Goal: Find specific page/section: Find specific page/section

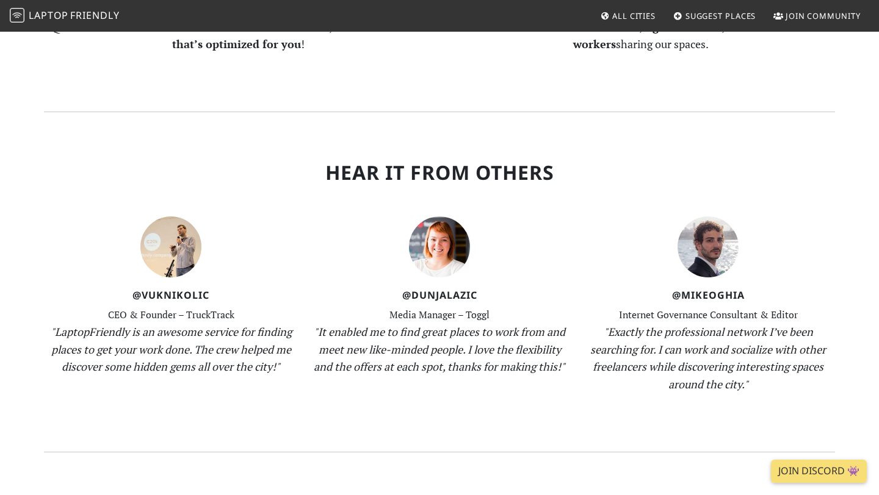
scroll to position [1373, 0]
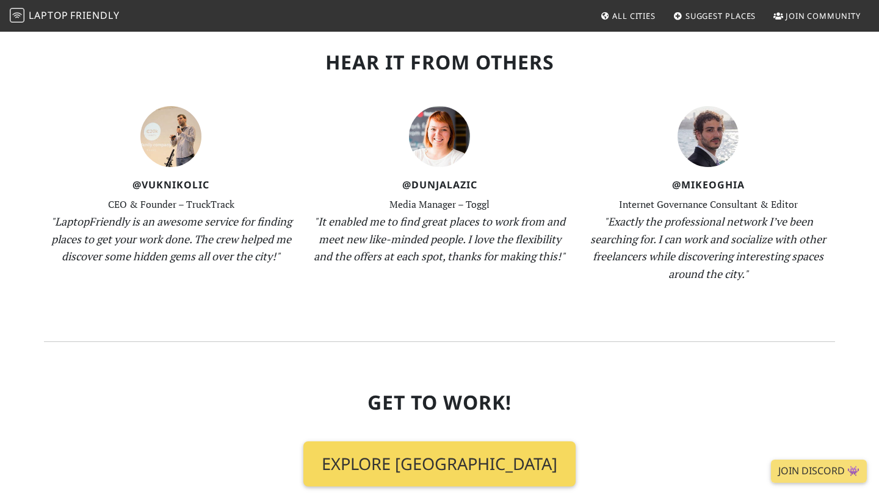
scroll to position [1483, 0]
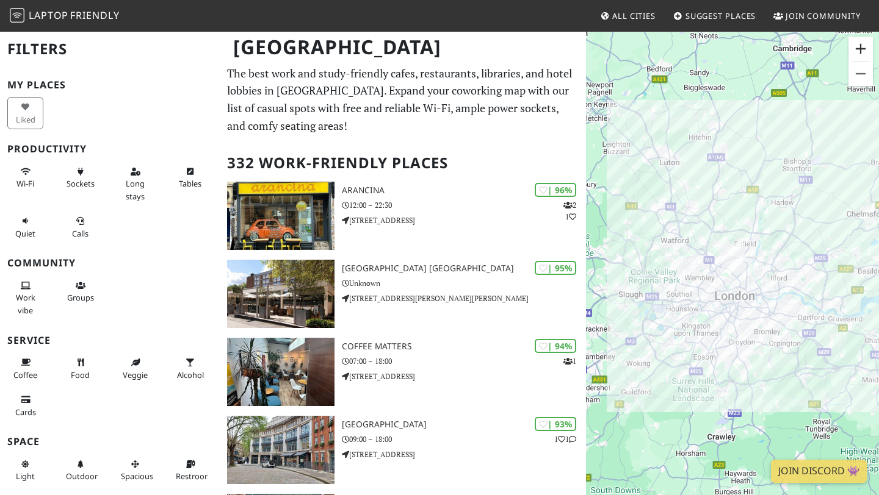
click at [860, 45] on button "Zoom in" at bounding box center [860, 49] width 24 height 24
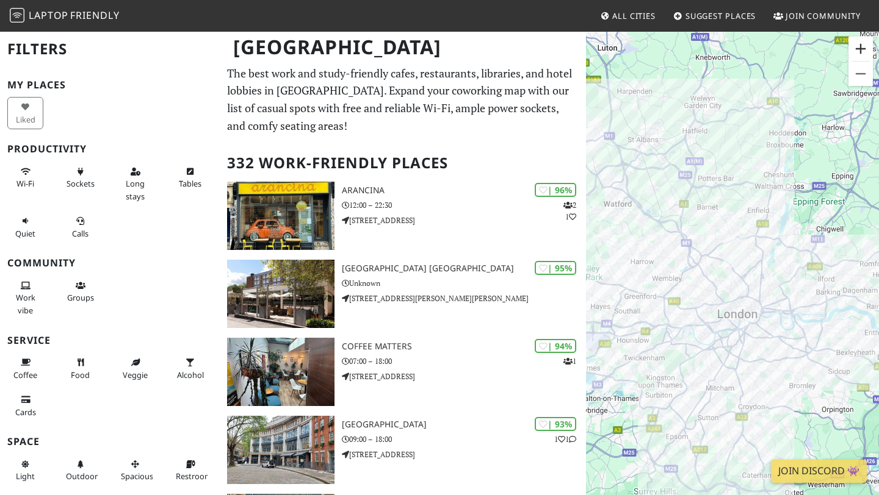
click at [860, 45] on button "Zoom in" at bounding box center [860, 49] width 24 height 24
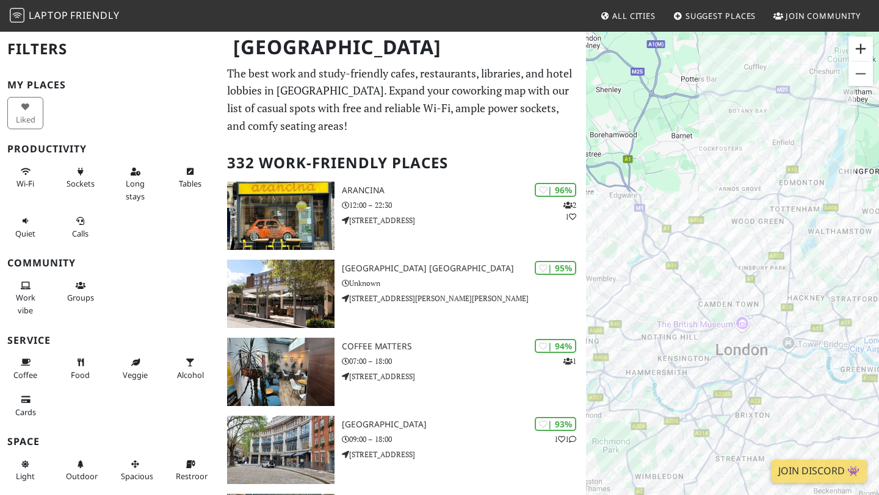
click at [860, 45] on button "Zoom in" at bounding box center [860, 49] width 24 height 24
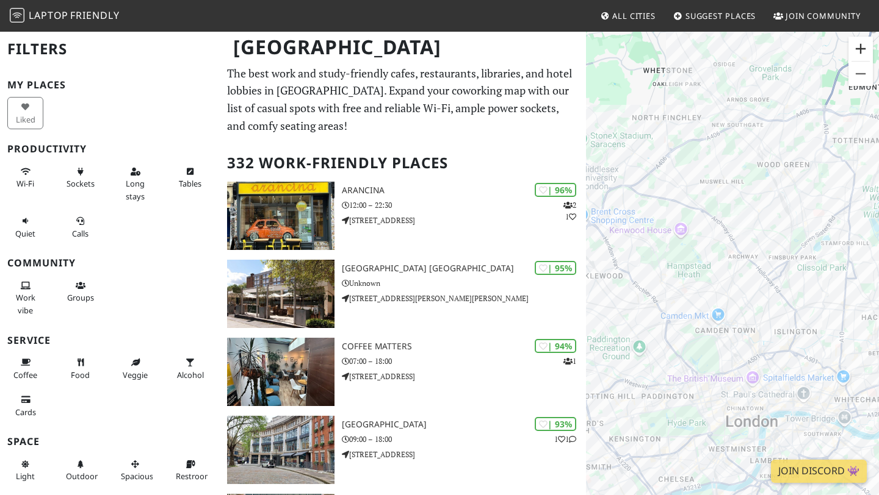
click at [860, 45] on button "Zoom in" at bounding box center [860, 49] width 24 height 24
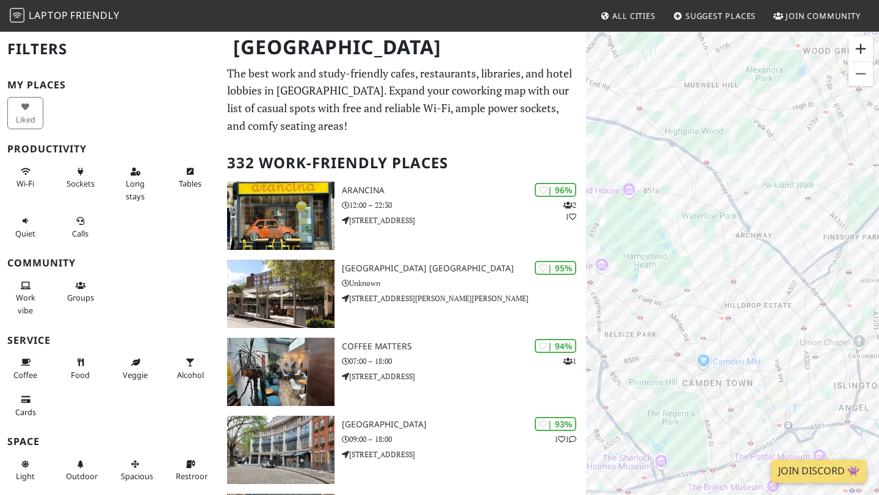
click at [860, 45] on button "Zoom in" at bounding box center [860, 49] width 24 height 24
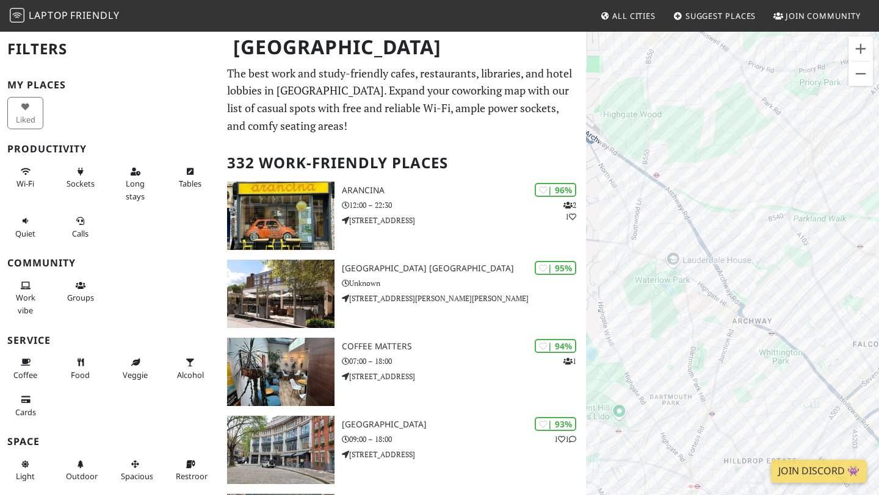
drag, startPoint x: 806, startPoint y: 143, endPoint x: 783, endPoint y: 276, distance: 134.9
click at [783, 276] on div "To navigate, press the arrow keys." at bounding box center [732, 278] width 293 height 495
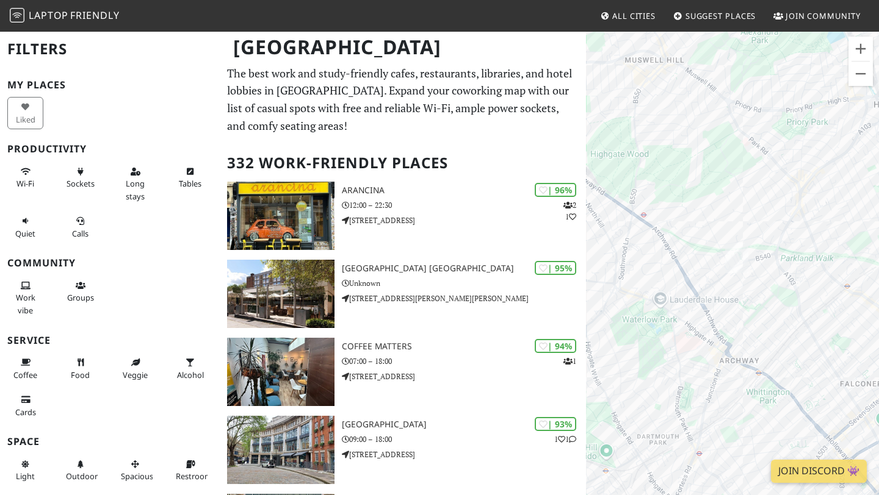
drag, startPoint x: 761, startPoint y: 165, endPoint x: 702, endPoint y: 201, distance: 69.5
click at [702, 201] on div "To navigate, press the arrow keys." at bounding box center [732, 278] width 293 height 495
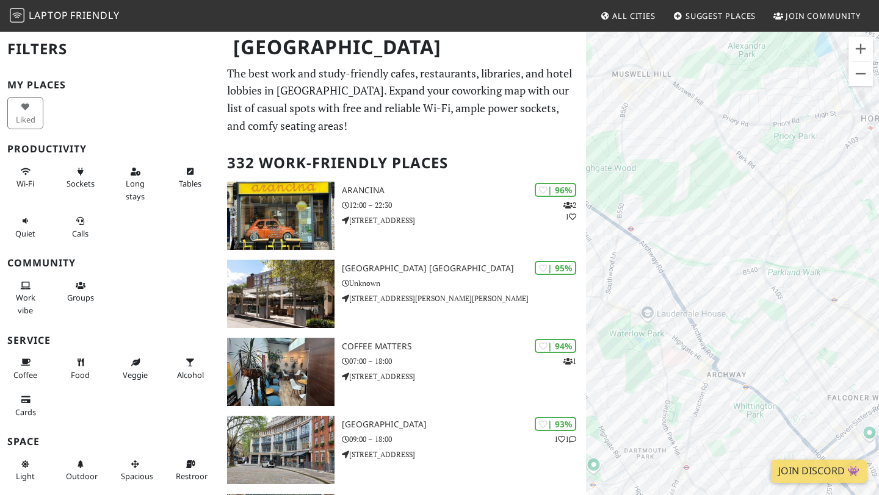
drag, startPoint x: 821, startPoint y: 221, endPoint x: 808, endPoint y: 234, distance: 18.1
click at [808, 234] on div "To navigate, press the arrow keys." at bounding box center [732, 278] width 293 height 495
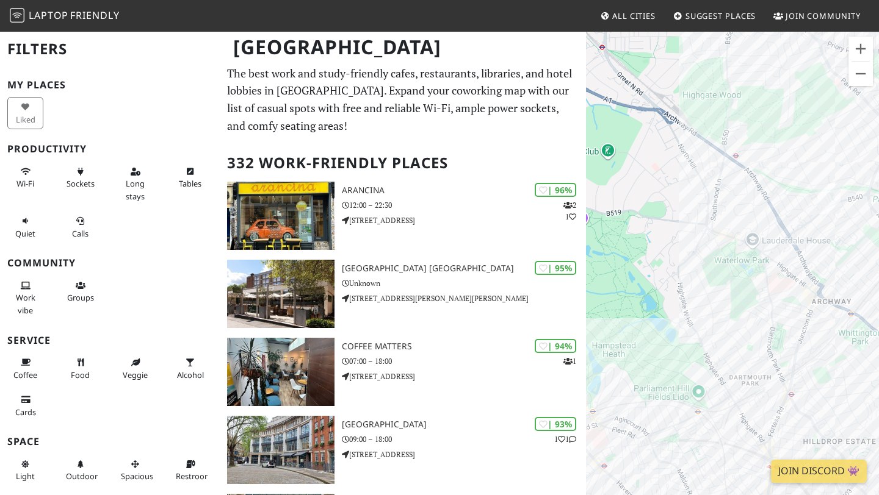
drag, startPoint x: 713, startPoint y: 309, endPoint x: 821, endPoint y: 230, distance: 133.6
click at [821, 230] on div "To navigate, press the arrow keys." at bounding box center [732, 278] width 293 height 495
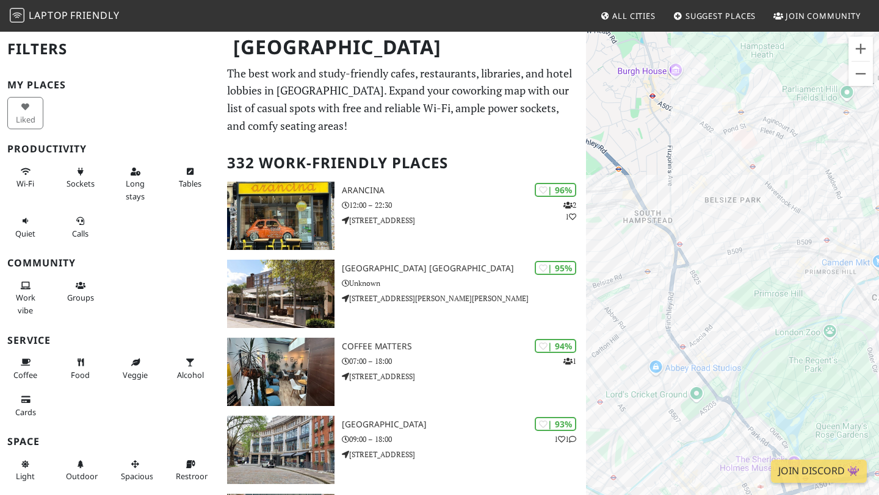
drag, startPoint x: 761, startPoint y: 178, endPoint x: 629, endPoint y: 320, distance: 193.4
click at [629, 320] on div "To navigate, press the arrow keys." at bounding box center [732, 278] width 293 height 495
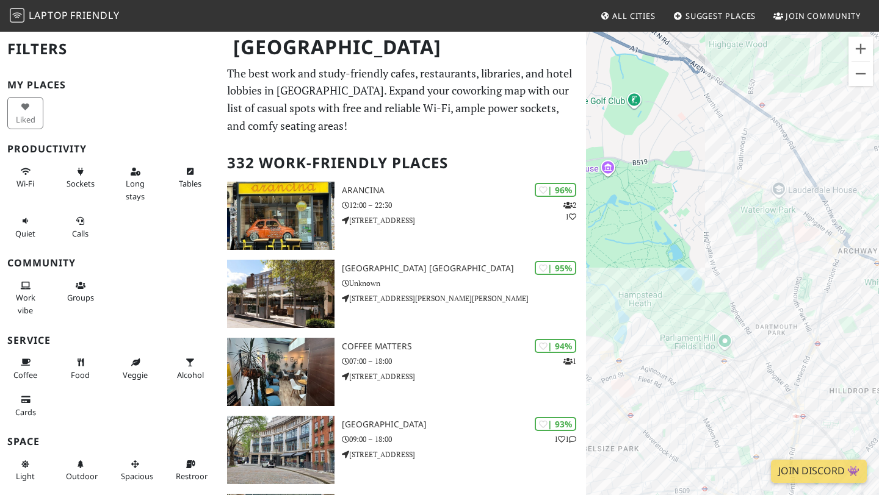
drag, startPoint x: 802, startPoint y: 123, endPoint x: 680, endPoint y: 373, distance: 278.3
click at [680, 373] on div "To navigate, press the arrow keys." at bounding box center [732, 278] width 293 height 495
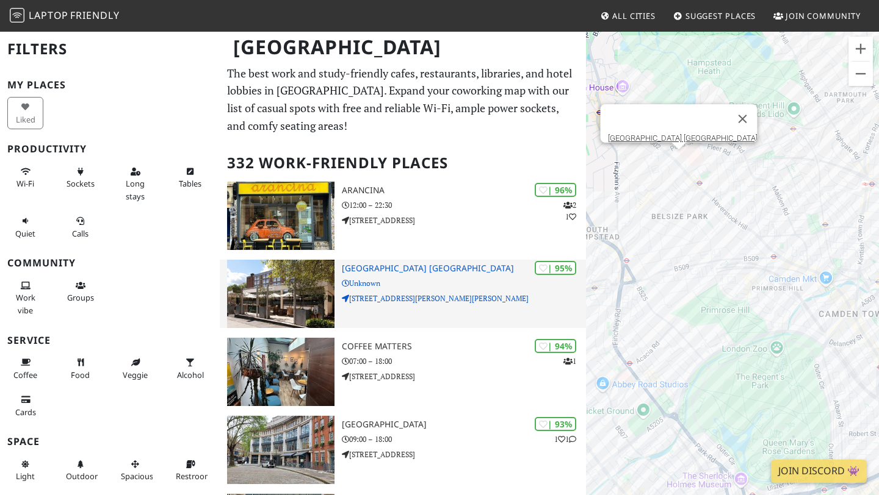
drag, startPoint x: 735, startPoint y: 162, endPoint x: 547, endPoint y: 322, distance: 246.7
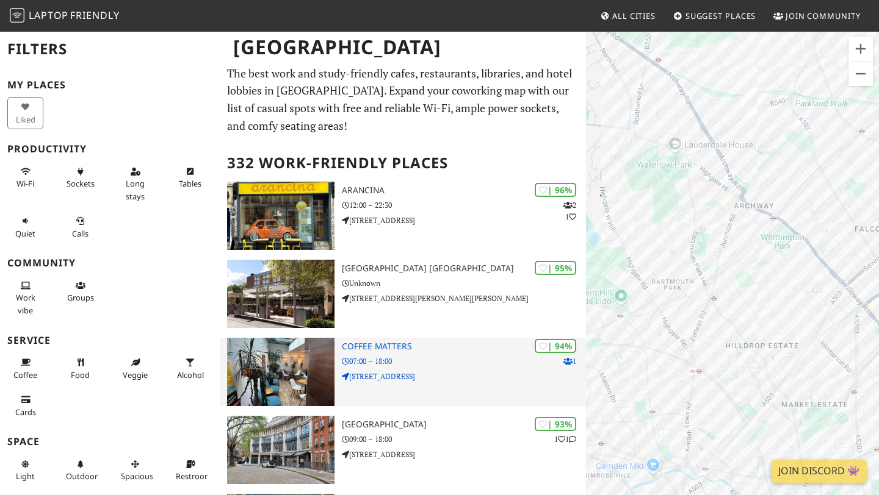
drag, startPoint x: 778, startPoint y: 182, endPoint x: 585, endPoint y: 358, distance: 260.9
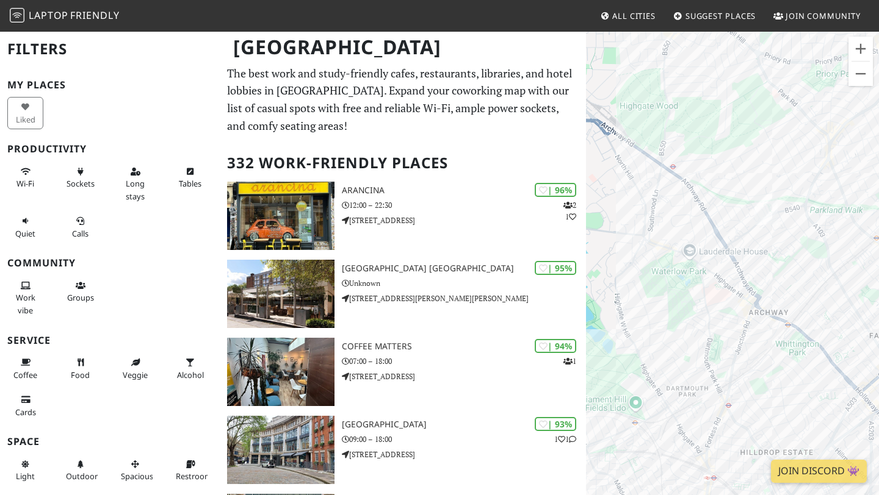
drag, startPoint x: 678, startPoint y: 162, endPoint x: 773, endPoint y: 341, distance: 202.5
click at [773, 341] on div "To navigate, press the arrow keys." at bounding box center [732, 278] width 293 height 495
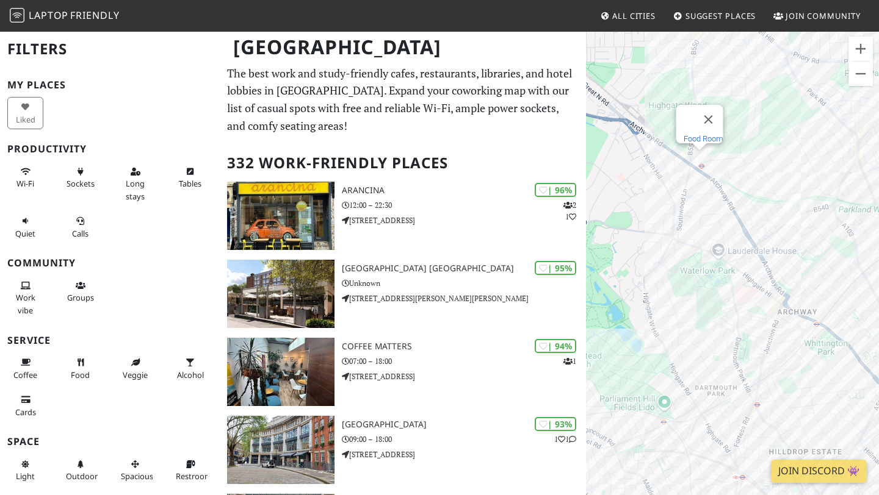
click at [700, 134] on link "Food Room" at bounding box center [703, 138] width 40 height 9
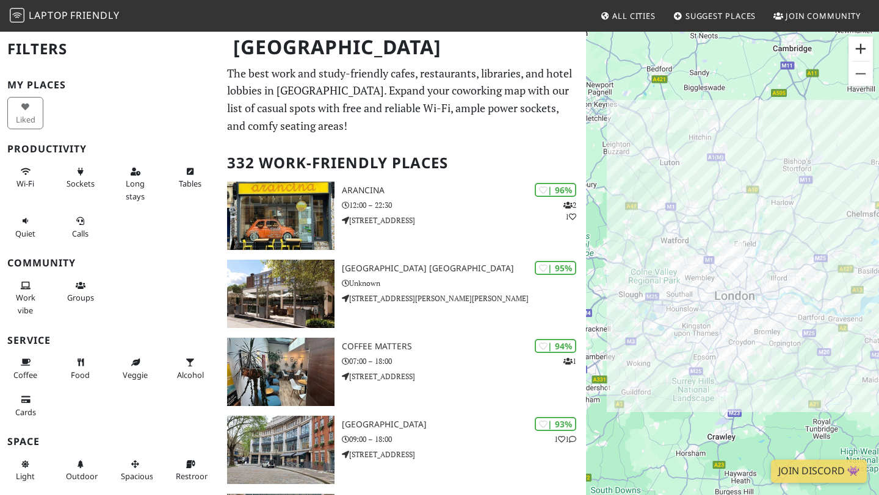
click at [858, 48] on button "Zoom in" at bounding box center [860, 49] width 24 height 24
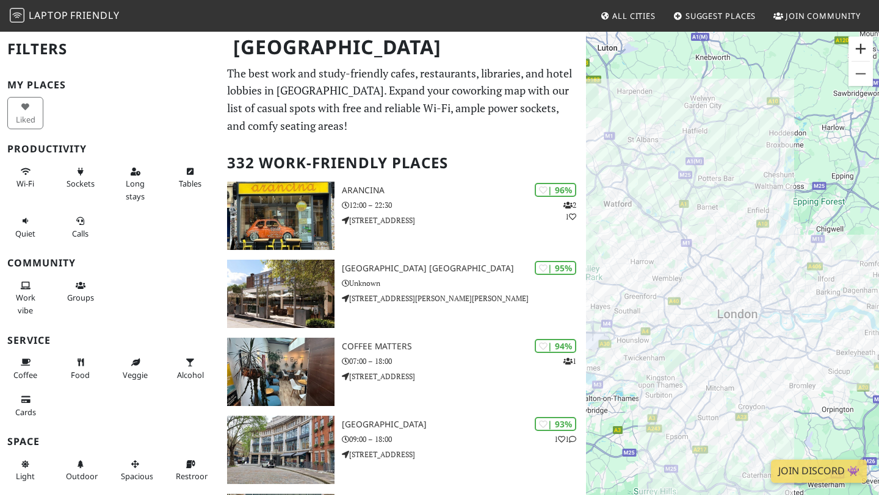
click at [858, 48] on button "Zoom in" at bounding box center [860, 49] width 24 height 24
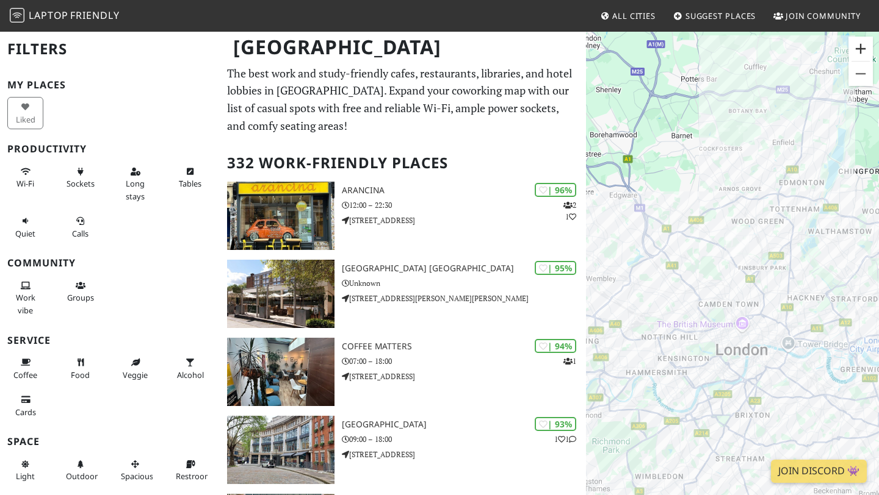
click at [858, 48] on button "Zoom in" at bounding box center [860, 49] width 24 height 24
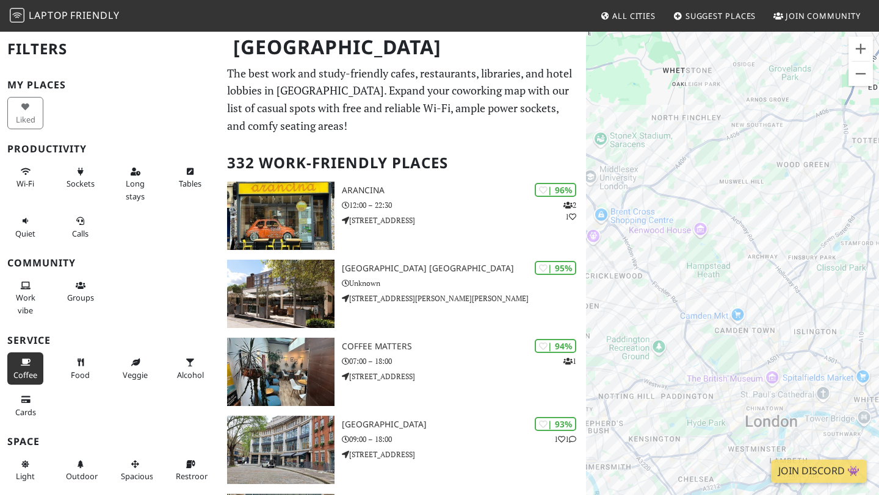
scroll to position [31, 0]
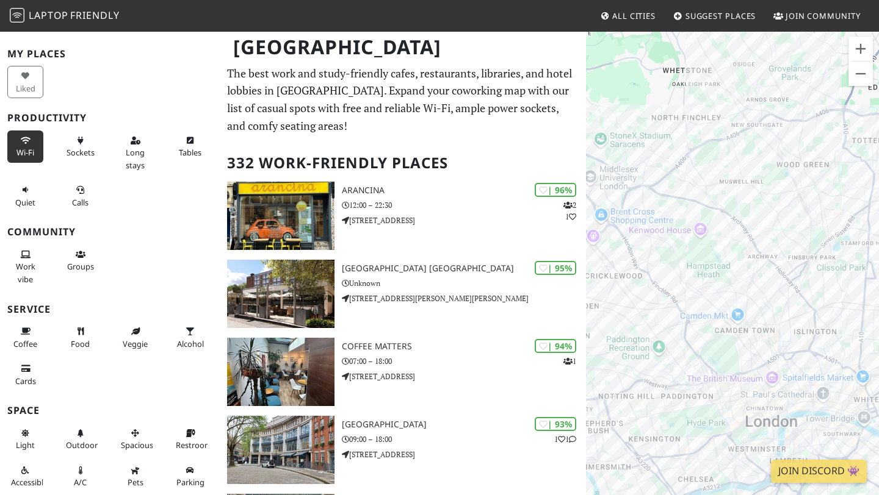
click at [26, 150] on span "Wi-Fi" at bounding box center [25, 152] width 18 height 11
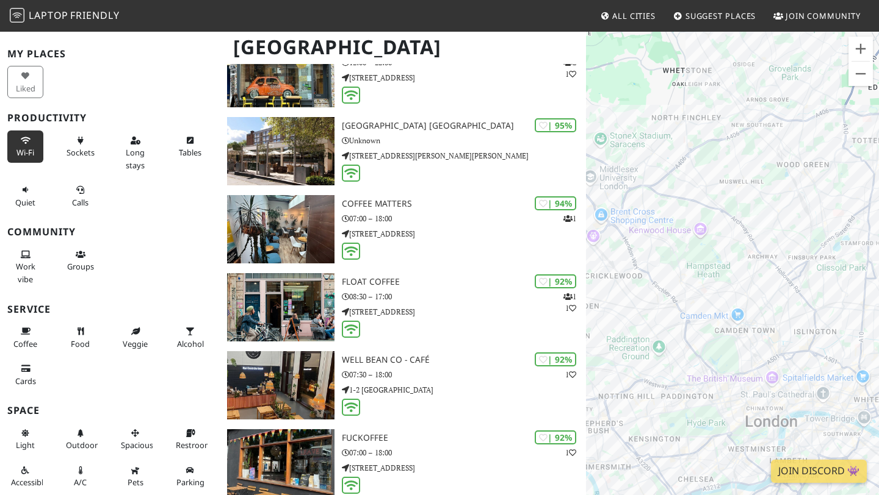
scroll to position [139, 0]
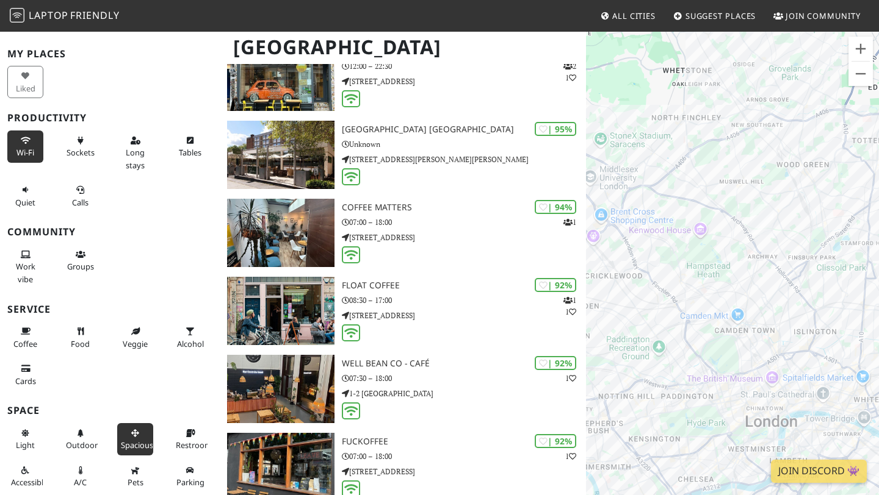
click at [139, 430] on icon at bounding box center [136, 434] width 10 height 8
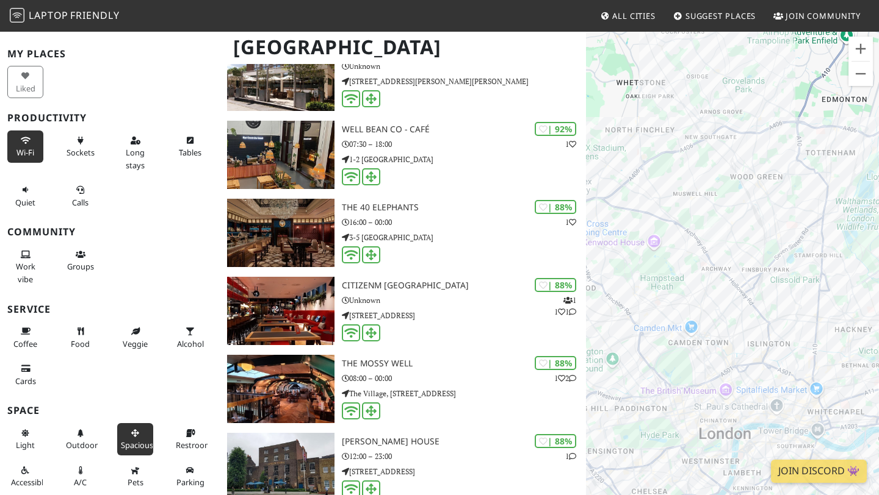
drag, startPoint x: 704, startPoint y: 210, endPoint x: 655, endPoint y: 222, distance: 50.3
click at [655, 222] on div "To navigate, press the arrow keys." at bounding box center [732, 278] width 293 height 495
click at [862, 56] on button "Zoom in" at bounding box center [860, 49] width 24 height 24
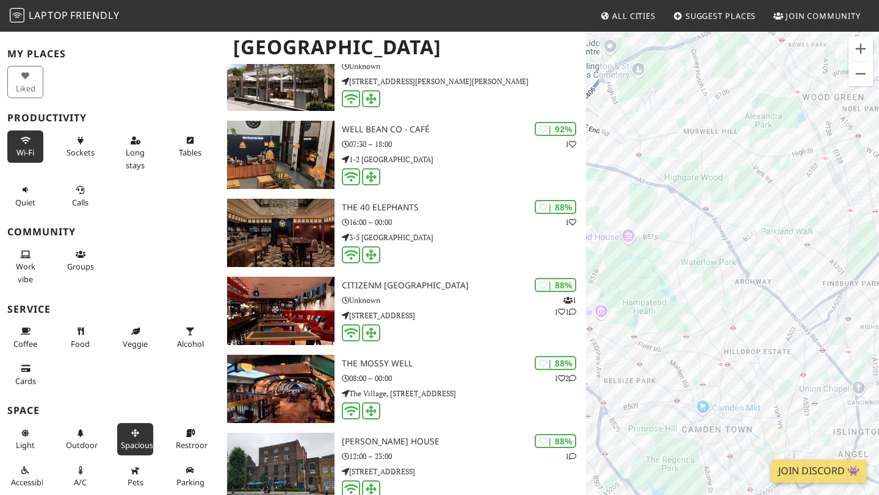
drag, startPoint x: 698, startPoint y: 160, endPoint x: 752, endPoint y: 182, distance: 58.0
click at [752, 182] on div "To navigate, press the arrow keys." at bounding box center [732, 278] width 293 height 495
click at [863, 48] on button "Zoom in" at bounding box center [860, 49] width 24 height 24
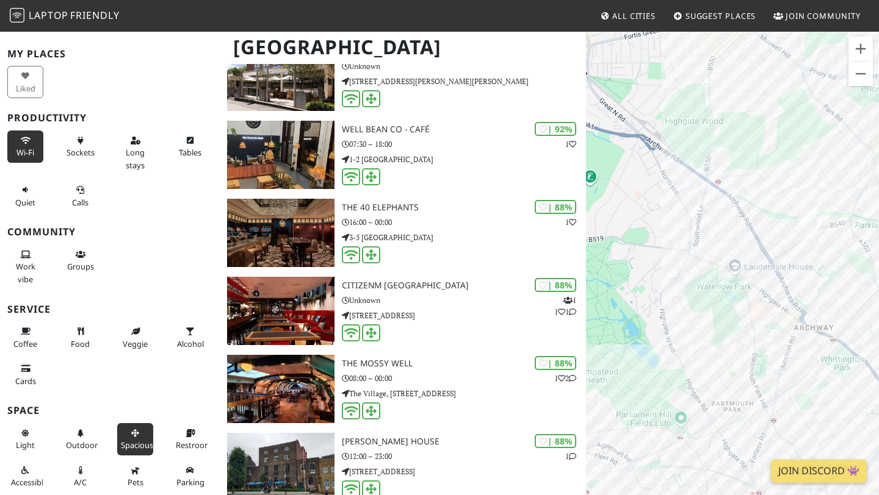
drag, startPoint x: 797, startPoint y: 137, endPoint x: 812, endPoint y: 179, distance: 44.4
click at [812, 179] on div "To navigate, press the arrow keys." at bounding box center [732, 278] width 293 height 495
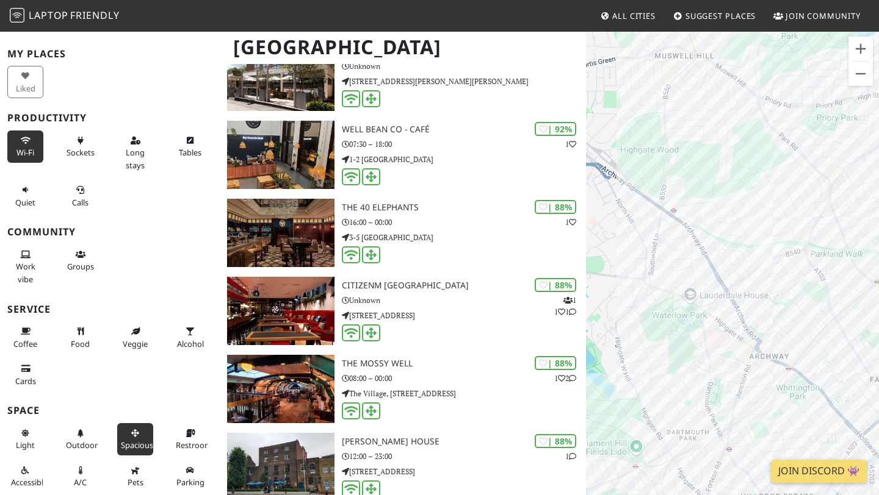
drag, startPoint x: 805, startPoint y: 164, endPoint x: 758, endPoint y: 192, distance: 54.7
click at [758, 192] on div "To navigate, press the arrow keys." at bounding box center [732, 278] width 293 height 495
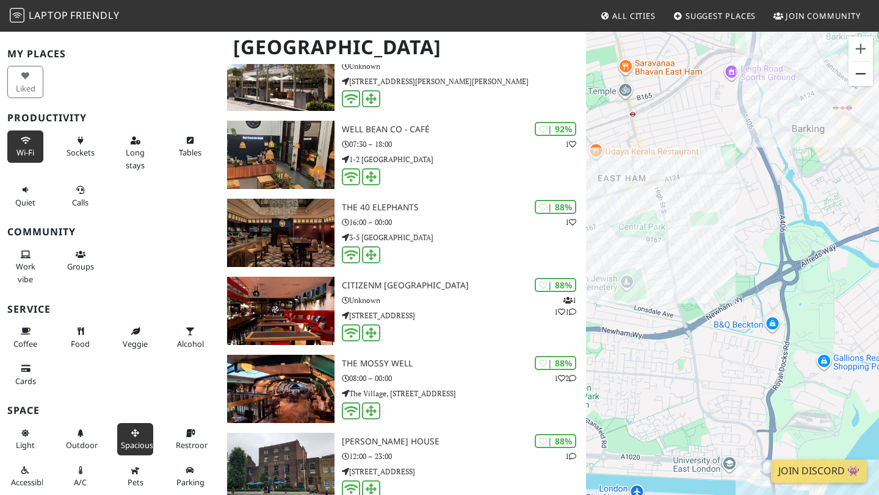
click at [863, 75] on button "Zoom out" at bounding box center [860, 74] width 24 height 24
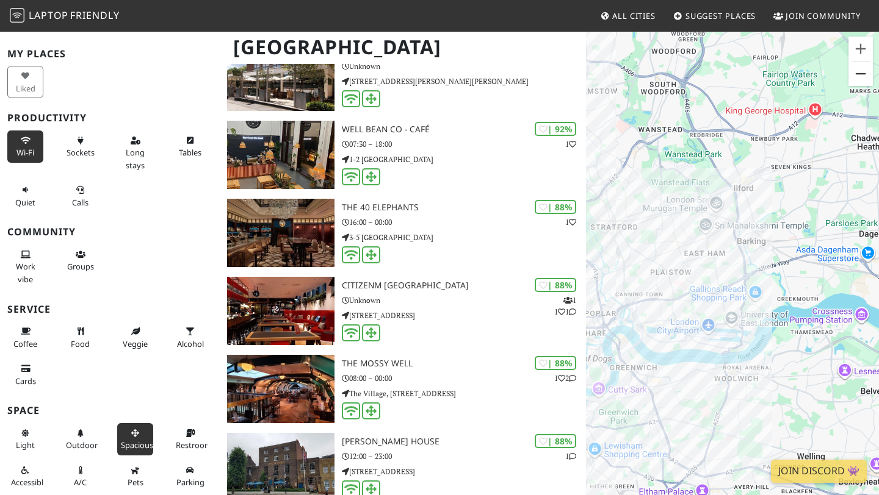
click at [863, 75] on button "Zoom out" at bounding box center [860, 74] width 24 height 24
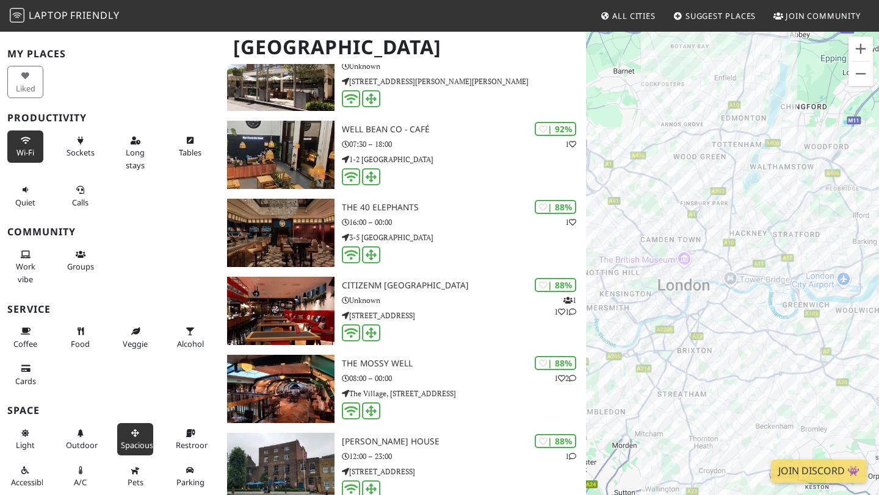
drag, startPoint x: 754, startPoint y: 153, endPoint x: 878, endPoint y: 131, distance: 126.4
click at [878, 131] on div "To navigate, press the arrow keys." at bounding box center [732, 278] width 293 height 495
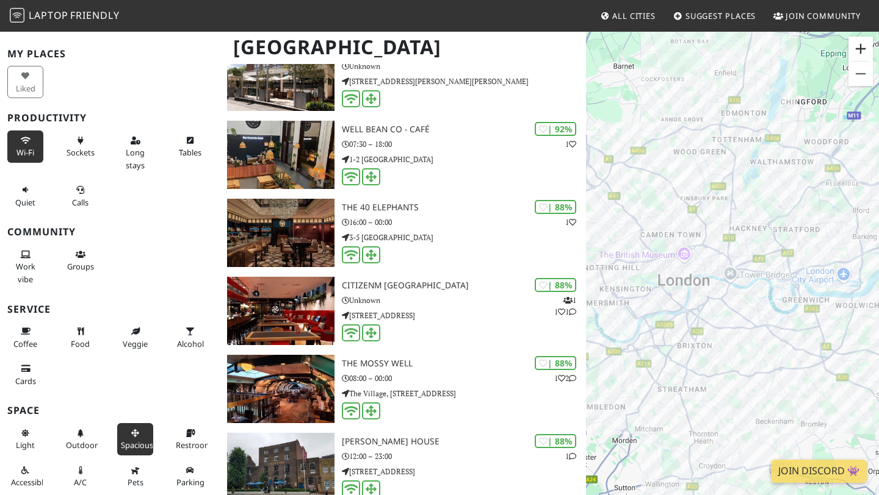
click at [860, 48] on button "Zoom in" at bounding box center [860, 49] width 24 height 24
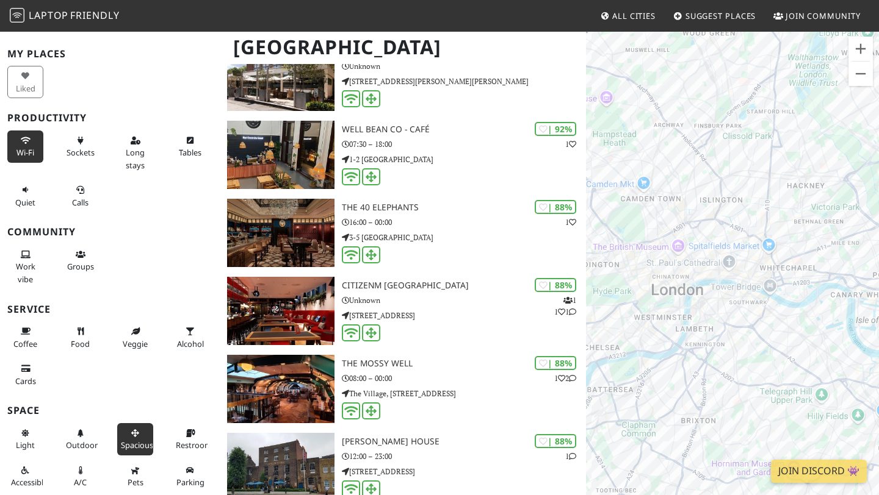
drag, startPoint x: 760, startPoint y: 108, endPoint x: 814, endPoint y: 115, distance: 54.1
click at [814, 115] on div "To navigate, press the arrow keys." at bounding box center [732, 278] width 293 height 495
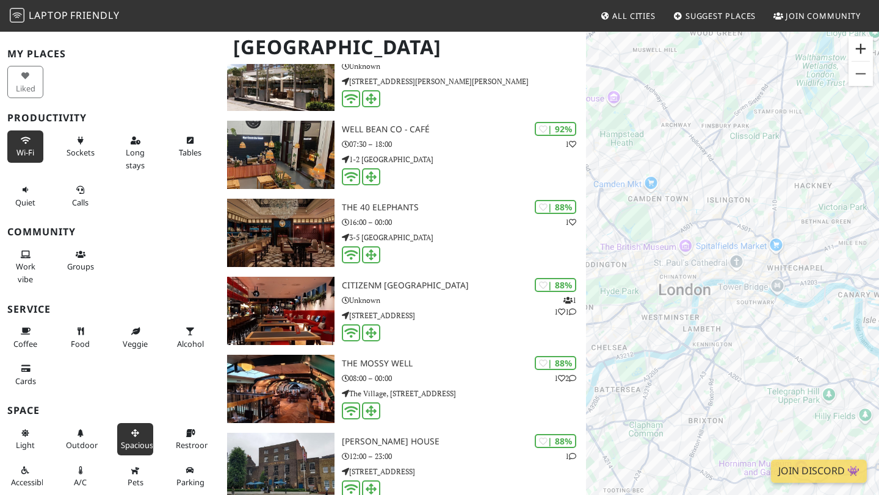
click at [858, 54] on button "Zoom in" at bounding box center [860, 49] width 24 height 24
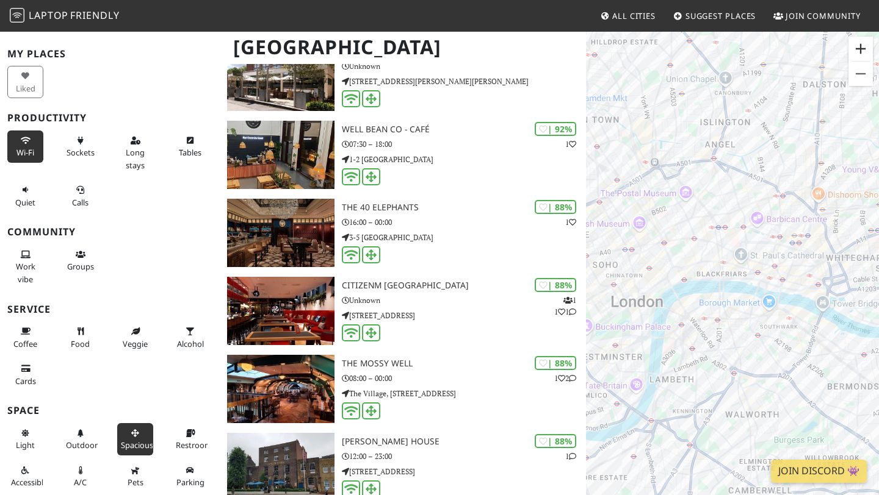
click at [858, 54] on button "Zoom in" at bounding box center [860, 49] width 24 height 24
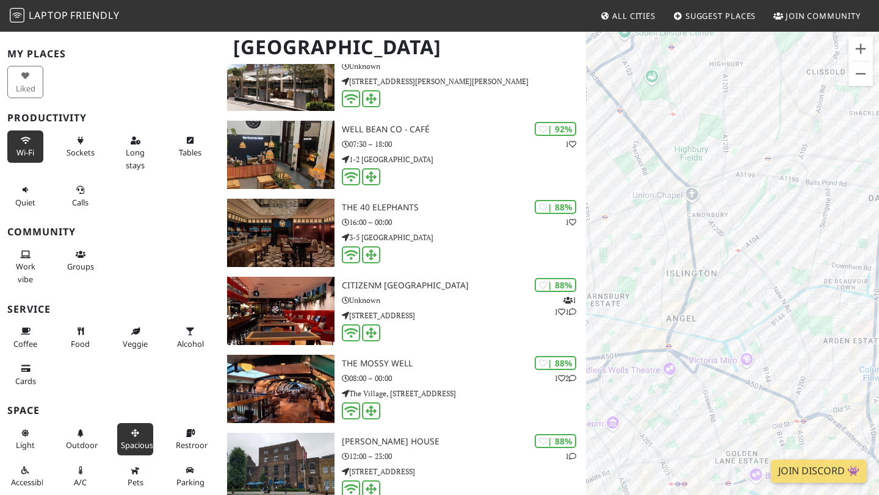
drag, startPoint x: 722, startPoint y: 110, endPoint x: 680, endPoint y: 442, distance: 334.5
click at [680, 442] on div "To navigate, press the arrow keys." at bounding box center [732, 278] width 293 height 495
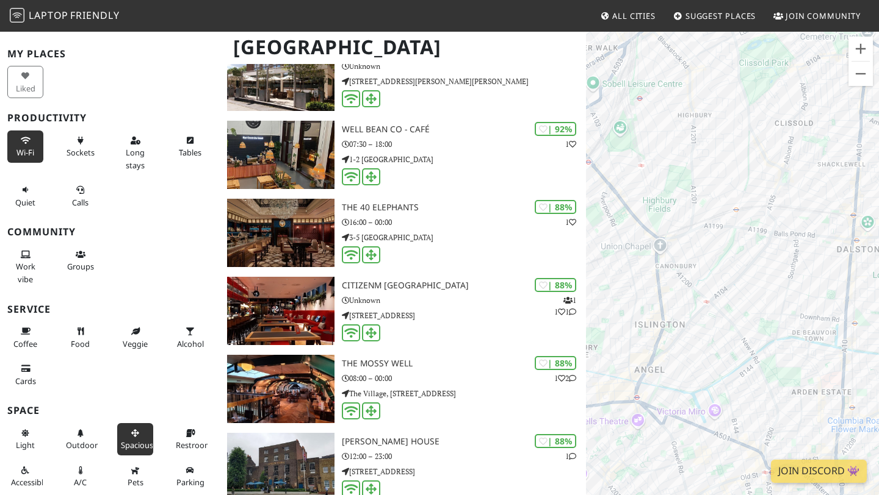
drag, startPoint x: 740, startPoint y: 216, endPoint x: 747, endPoint y: 345, distance: 129.0
click at [747, 345] on div "To navigate, press the arrow keys." at bounding box center [732, 278] width 293 height 495
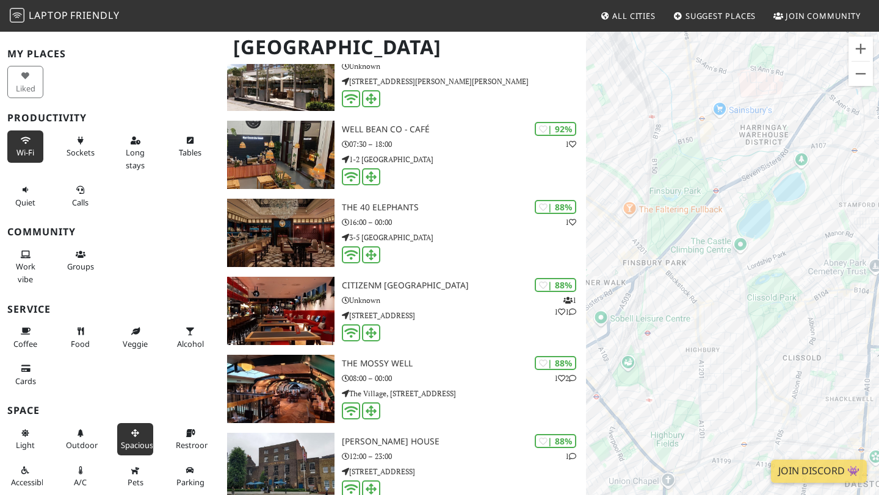
drag, startPoint x: 721, startPoint y: 117, endPoint x: 729, endPoint y: 354, distance: 236.9
click at [729, 354] on div "To navigate, press the arrow keys." at bounding box center [732, 278] width 293 height 495
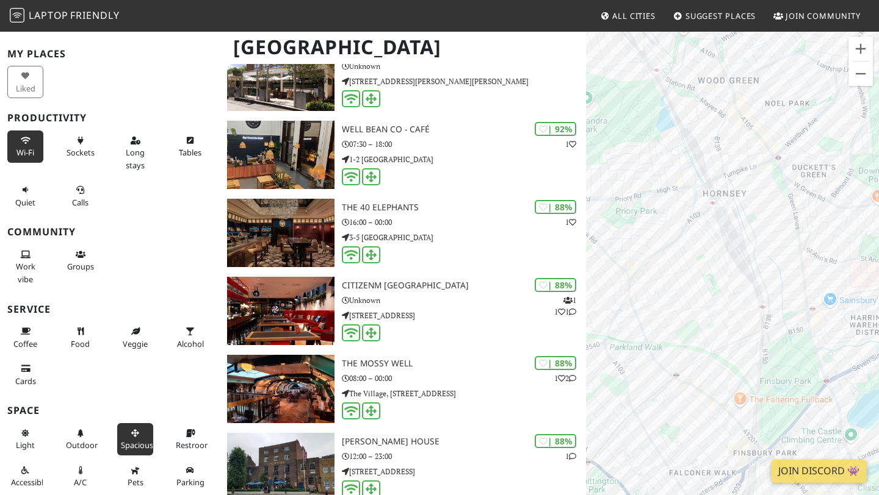
drag, startPoint x: 652, startPoint y: 110, endPoint x: 763, endPoint y: 301, distance: 221.4
click at [763, 301] on div "To navigate, press the arrow keys." at bounding box center [732, 278] width 293 height 495
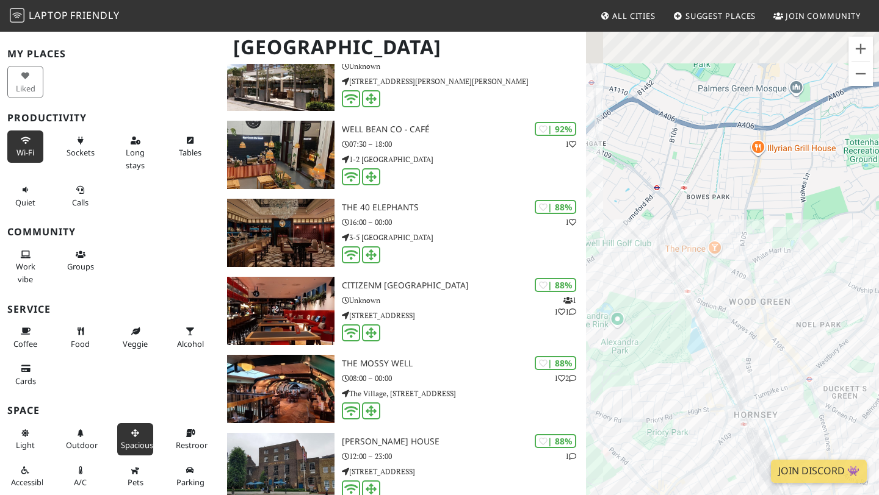
drag, startPoint x: 752, startPoint y: 112, endPoint x: 787, endPoint y: 337, distance: 227.2
click at [787, 337] on div "To navigate, press the arrow keys." at bounding box center [732, 278] width 293 height 495
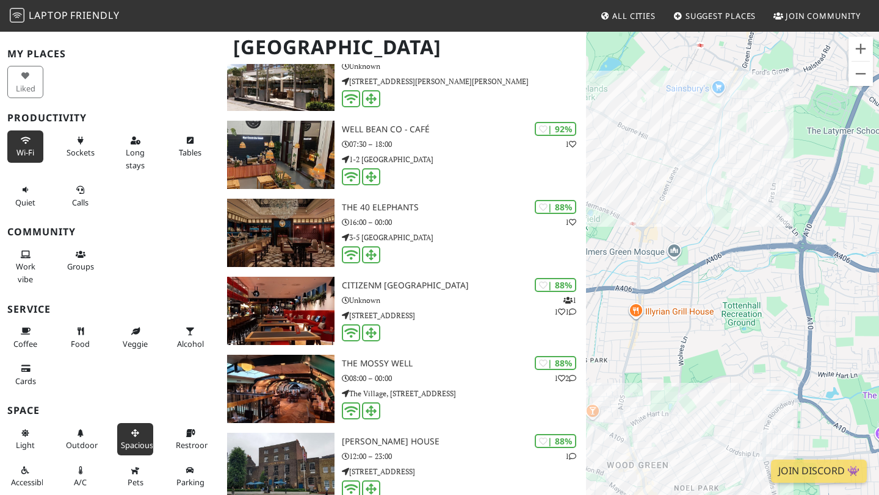
drag, startPoint x: 801, startPoint y: 145, endPoint x: 677, endPoint y: 310, distance: 206.6
click at [677, 310] on div "To navigate, press the arrow keys." at bounding box center [732, 278] width 293 height 495
click at [858, 67] on button "Zoom out" at bounding box center [860, 74] width 24 height 24
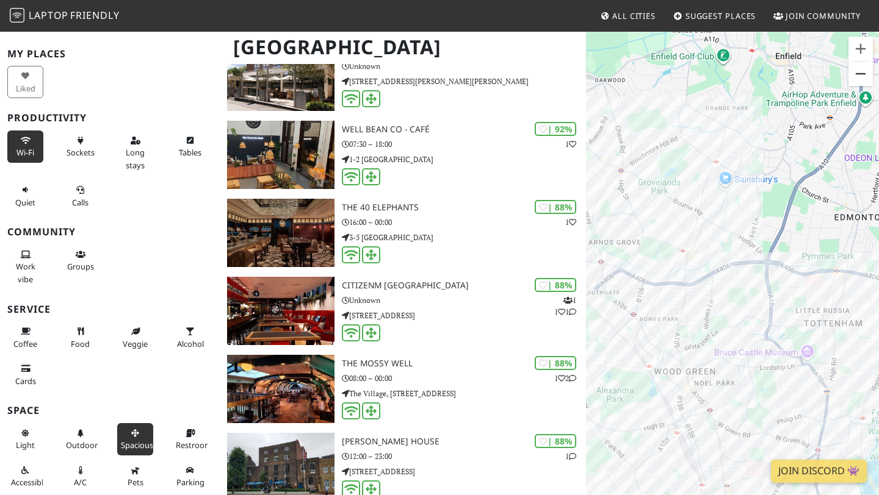
click at [858, 67] on button "Zoom out" at bounding box center [860, 74] width 24 height 24
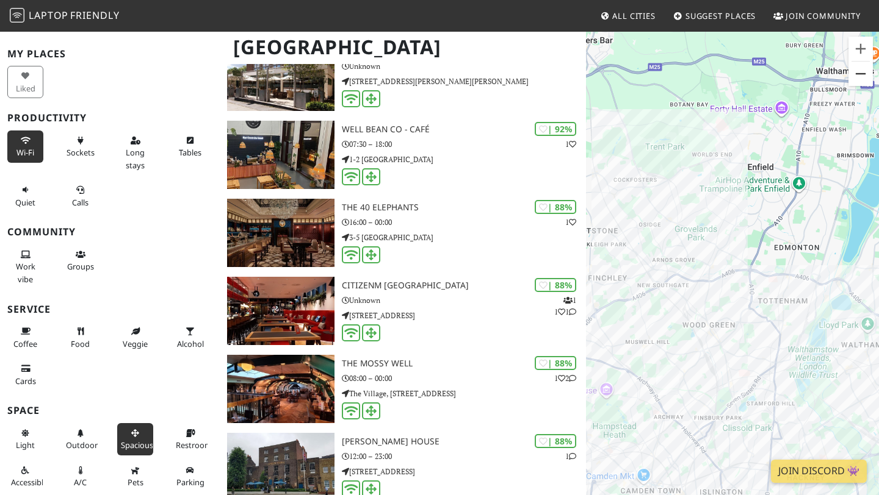
click at [858, 67] on button "Zoom out" at bounding box center [860, 74] width 24 height 24
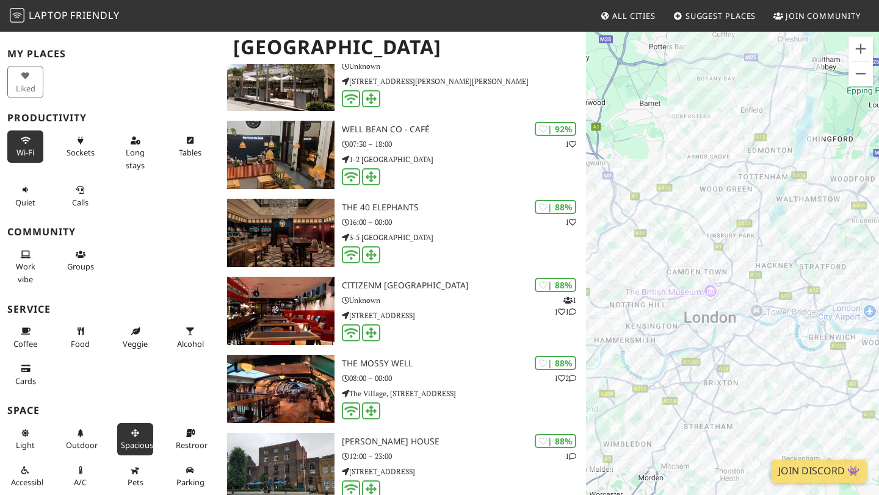
drag, startPoint x: 794, startPoint y: 329, endPoint x: 799, endPoint y: 213, distance: 116.0
click at [799, 213] on div "To navigate, press the arrow keys." at bounding box center [732, 278] width 293 height 495
click at [857, 49] on button "Zoom in" at bounding box center [860, 49] width 24 height 24
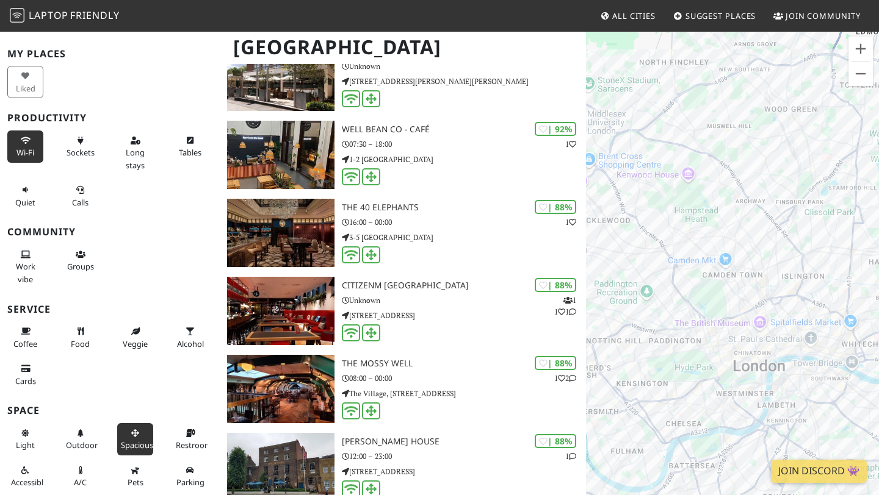
drag, startPoint x: 693, startPoint y: 223, endPoint x: 766, endPoint y: 234, distance: 74.6
click at [766, 234] on div "To navigate, press the arrow keys." at bounding box center [732, 278] width 293 height 495
click at [859, 48] on button "Zoom in" at bounding box center [860, 49] width 24 height 24
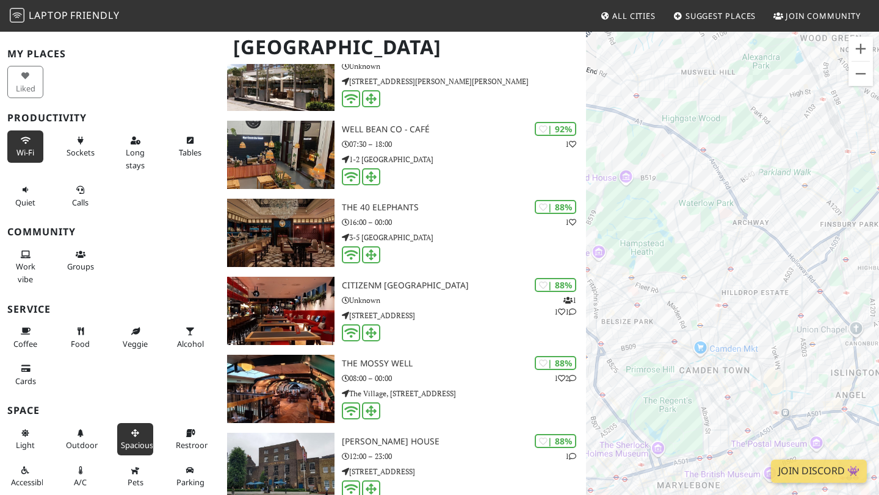
drag, startPoint x: 797, startPoint y: 137, endPoint x: 783, endPoint y: 234, distance: 98.6
click at [783, 234] on div "To navigate, press the arrow keys." at bounding box center [732, 278] width 293 height 495
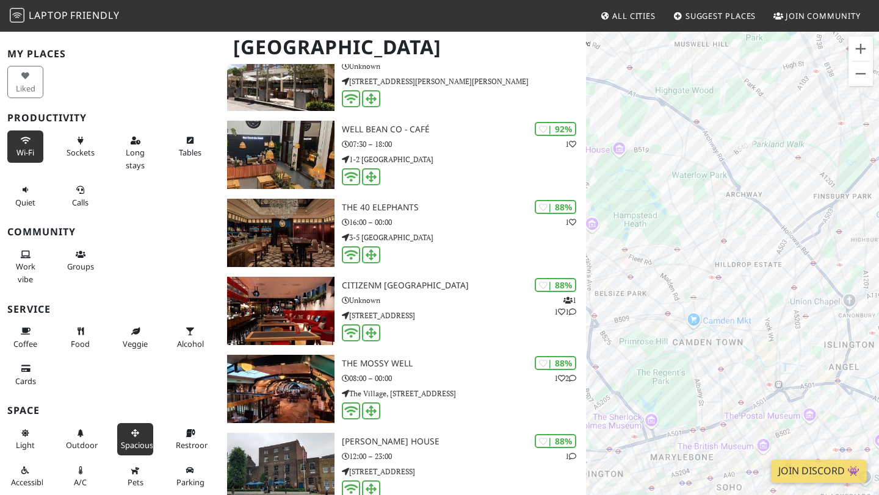
drag, startPoint x: 794, startPoint y: 292, endPoint x: 785, endPoint y: 261, distance: 33.0
click at [785, 261] on div "To navigate, press the arrow keys." at bounding box center [732, 278] width 293 height 495
click at [852, 55] on button "Zoom in" at bounding box center [860, 49] width 24 height 24
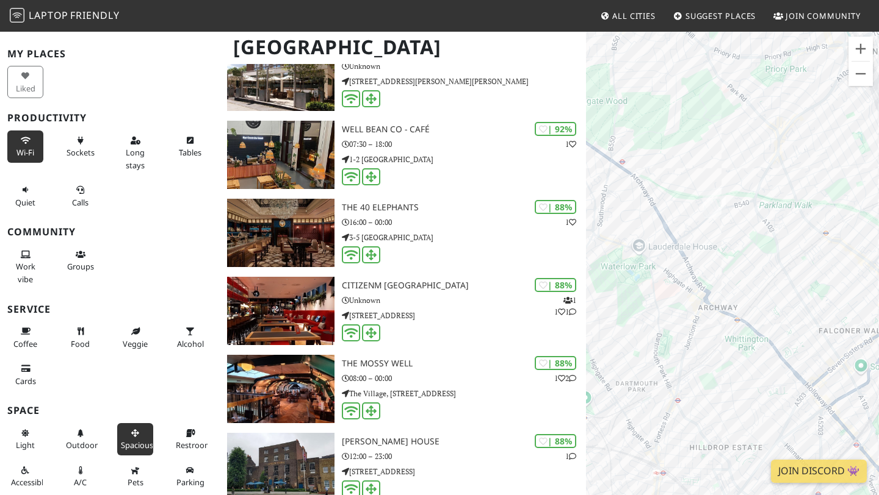
drag, startPoint x: 815, startPoint y: 96, endPoint x: 776, endPoint y: 293, distance: 200.9
click at [776, 293] on div "To navigate, press the arrow keys." at bounding box center [732, 278] width 293 height 495
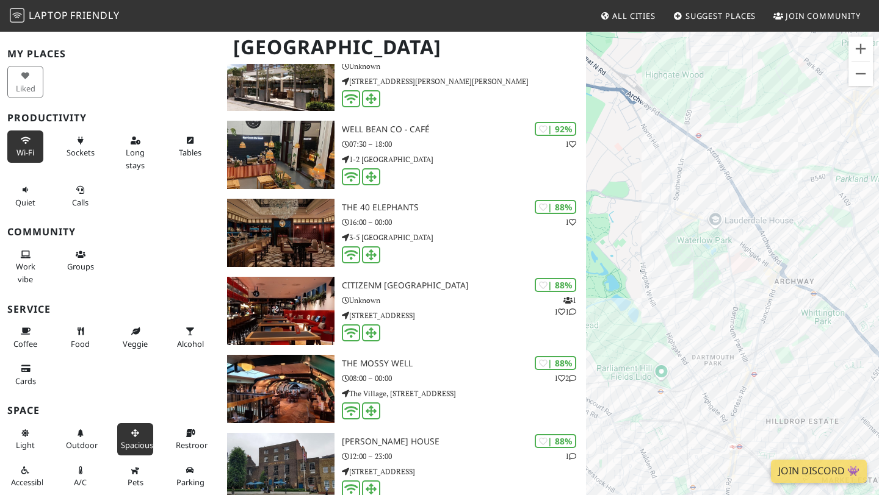
drag, startPoint x: 680, startPoint y: 167, endPoint x: 807, endPoint y: 127, distance: 133.5
click at [807, 127] on div "To navigate, press the arrow keys." at bounding box center [732, 278] width 293 height 495
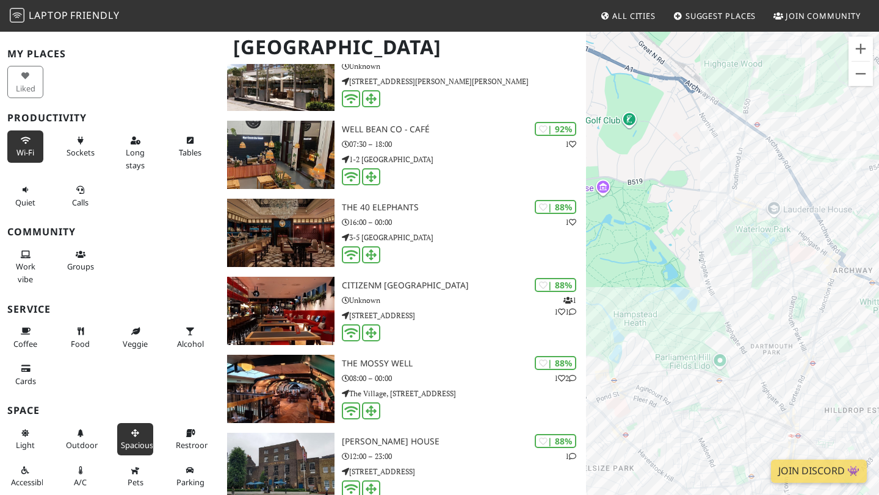
drag, startPoint x: 720, startPoint y: 182, endPoint x: 780, endPoint y: 172, distance: 60.6
click at [780, 172] on div "To navigate, press the arrow keys." at bounding box center [732, 278] width 293 height 495
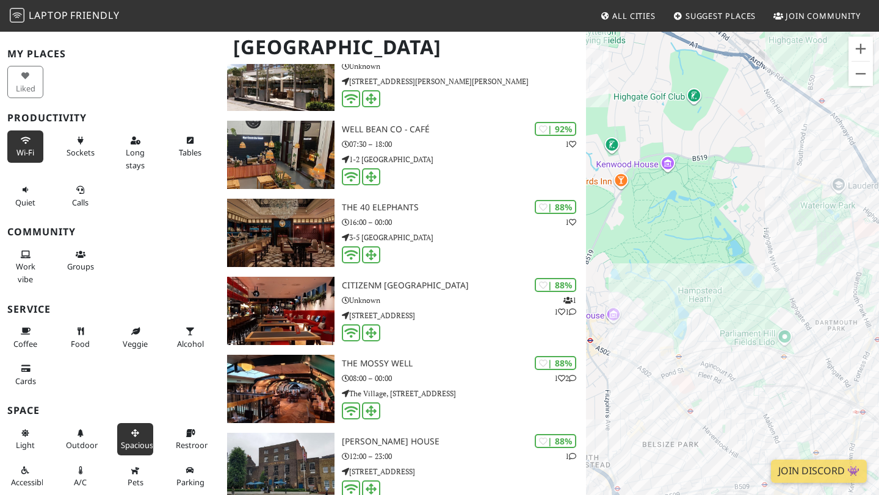
drag, startPoint x: 646, startPoint y: 146, endPoint x: 739, endPoint y: 123, distance: 96.3
click at [739, 123] on div "To navigate, press the arrow keys." at bounding box center [732, 278] width 293 height 495
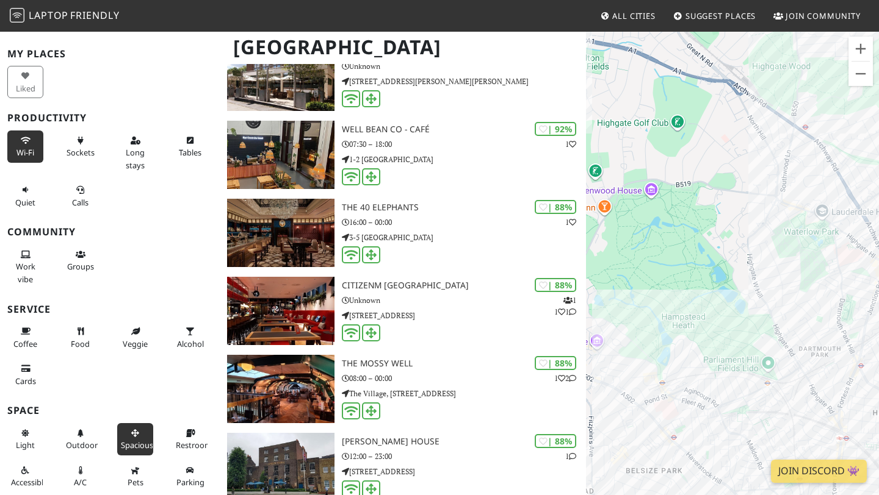
drag, startPoint x: 725, startPoint y: 243, endPoint x: 764, endPoint y: 270, distance: 47.4
click at [764, 270] on div "To navigate, press the arrow keys." at bounding box center [732, 278] width 293 height 495
